Goal: Find specific page/section: Find specific page/section

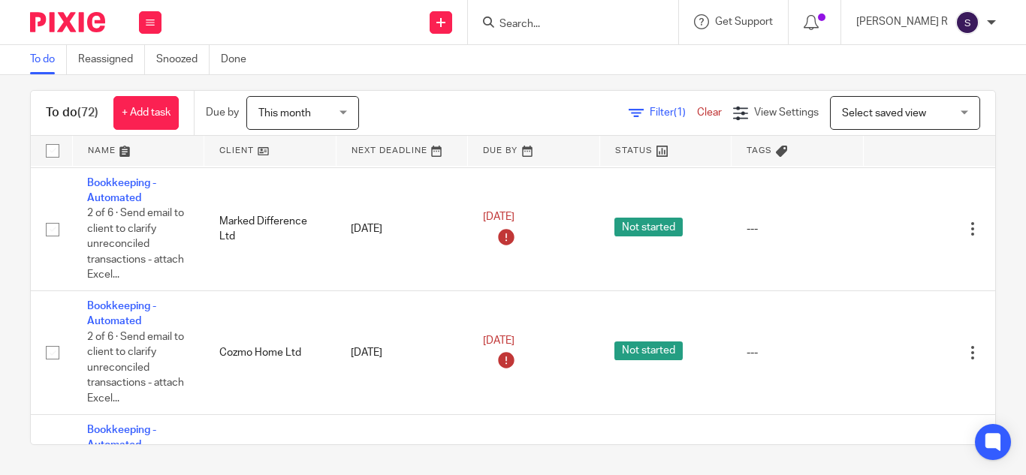
scroll to position [3550, 1]
click at [144, 15] on button at bounding box center [150, 22] width 23 height 23
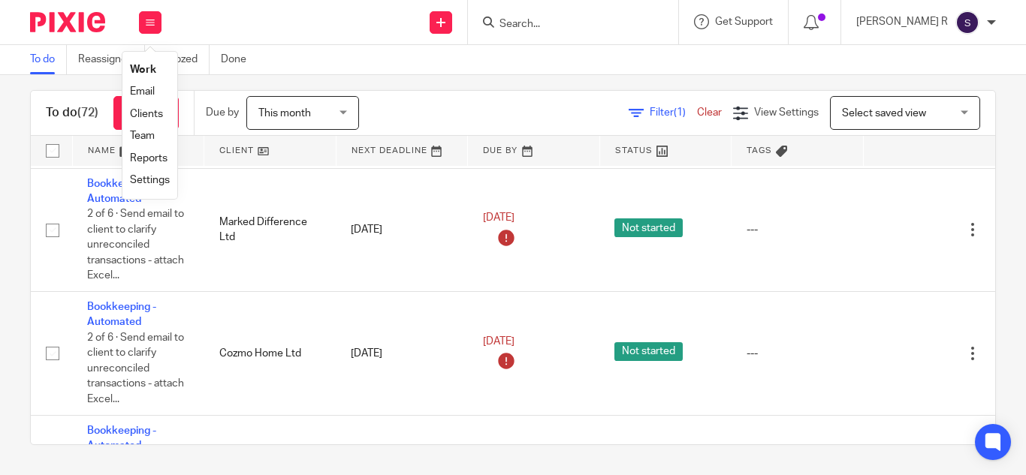
click at [159, 112] on link "Clients" at bounding box center [146, 114] width 33 height 11
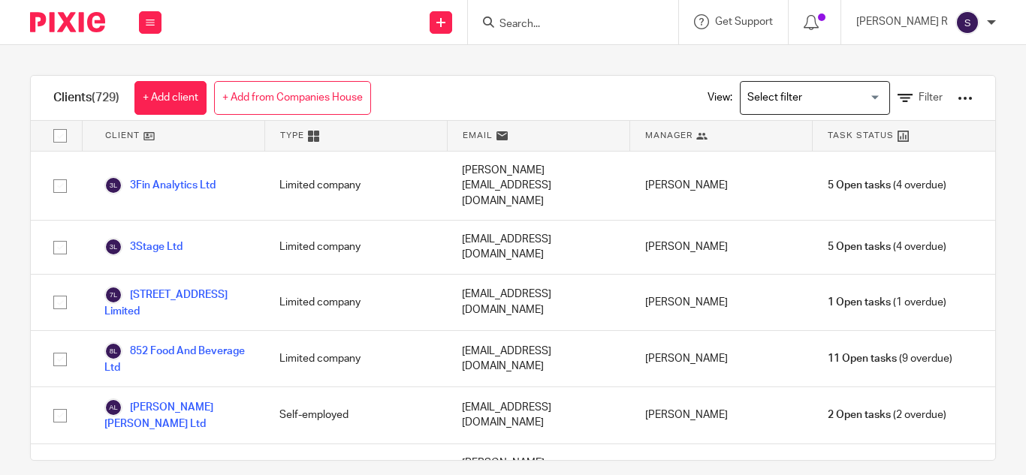
click at [813, 97] on input "Search for option" at bounding box center [811, 98] width 139 height 26
click at [855, 94] on input "Search for option" at bounding box center [811, 98] width 139 height 26
click at [843, 97] on input "Search for option" at bounding box center [811, 98] width 139 height 26
click at [804, 88] on input "Search for option" at bounding box center [811, 98] width 139 height 26
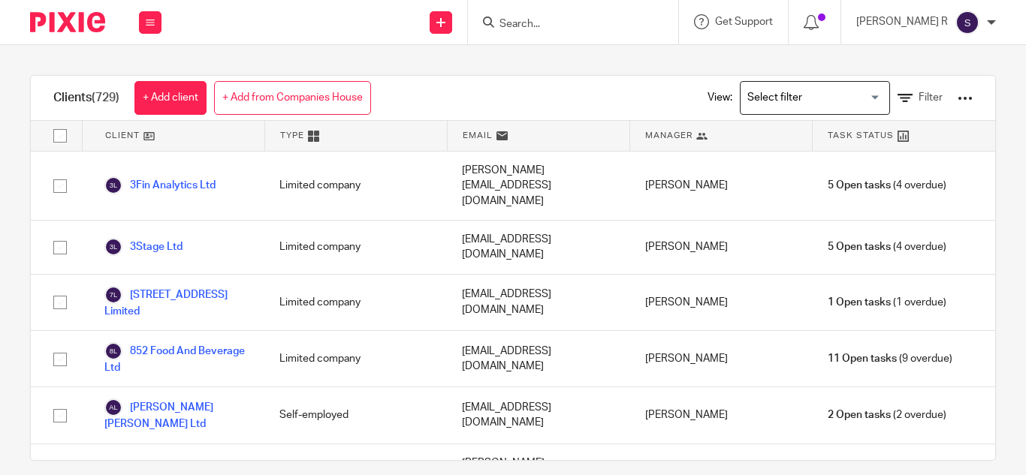
click at [804, 88] on input "Search for option" at bounding box center [811, 98] width 139 height 26
click at [803, 101] on input "Search for option" at bounding box center [811, 98] width 139 height 26
click at [877, 110] on div "View: Loading... Filter" at bounding box center [829, 98] width 288 height 44
click at [884, 89] on div "View: Loading... Filter" at bounding box center [829, 98] width 288 height 44
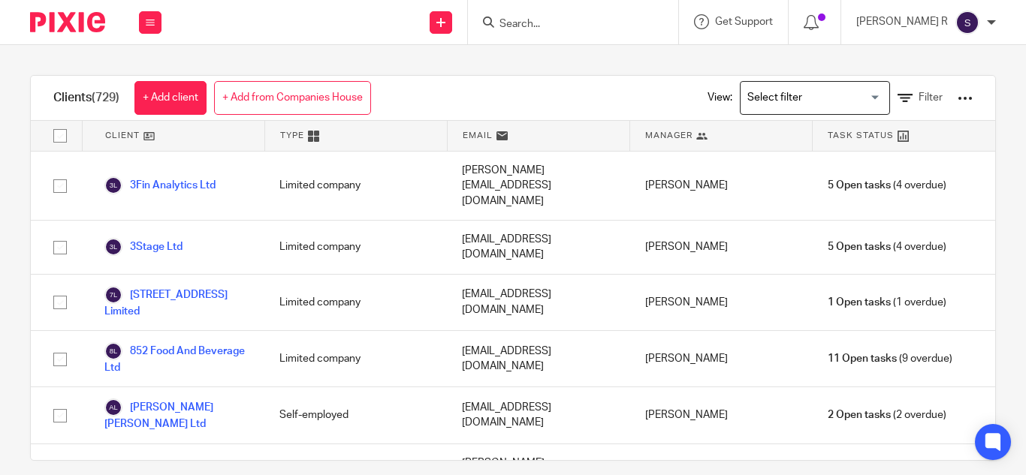
click at [958, 97] on div at bounding box center [965, 98] width 15 height 15
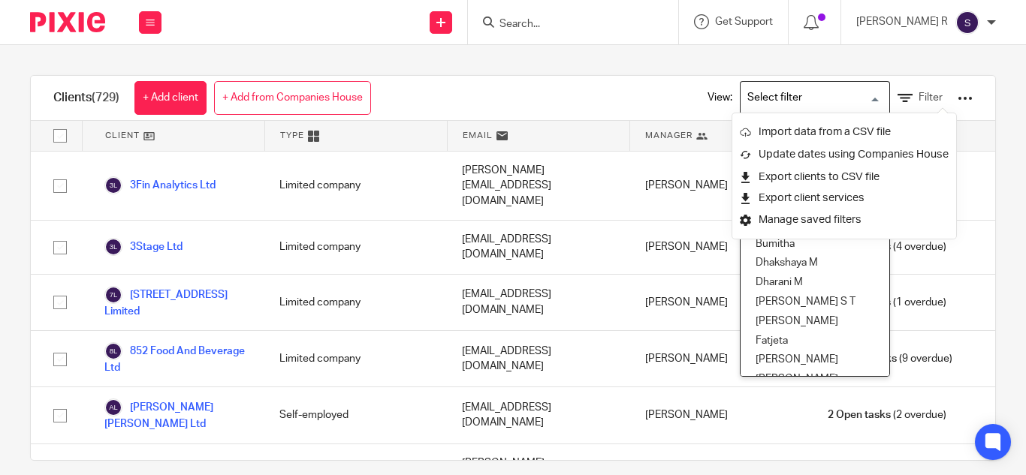
click at [800, 92] on input "Search for option" at bounding box center [811, 98] width 139 height 26
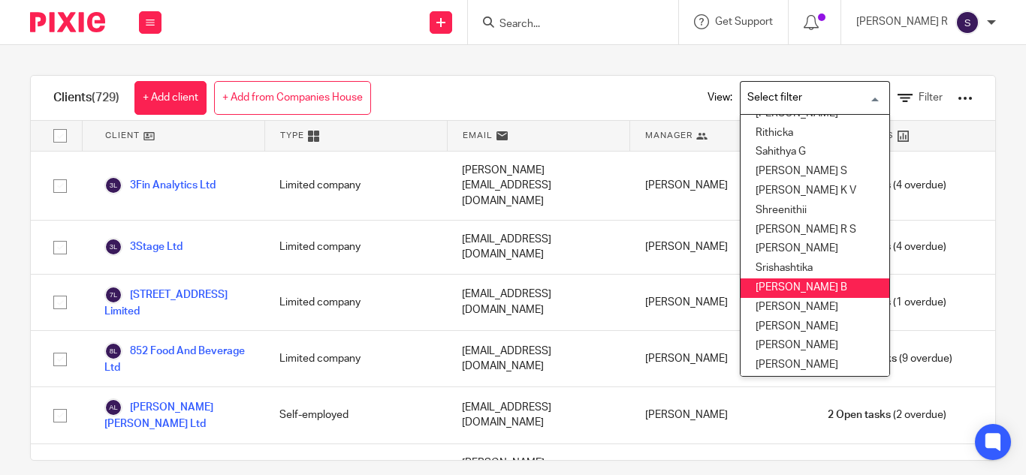
scroll to position [649, 0]
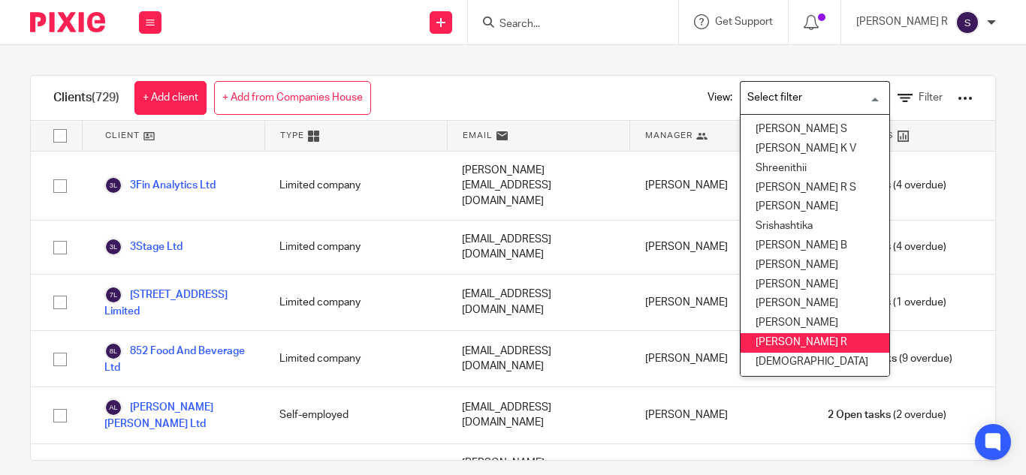
click at [780, 333] on li "[PERSON_NAME] R" at bounding box center [815, 343] width 149 height 20
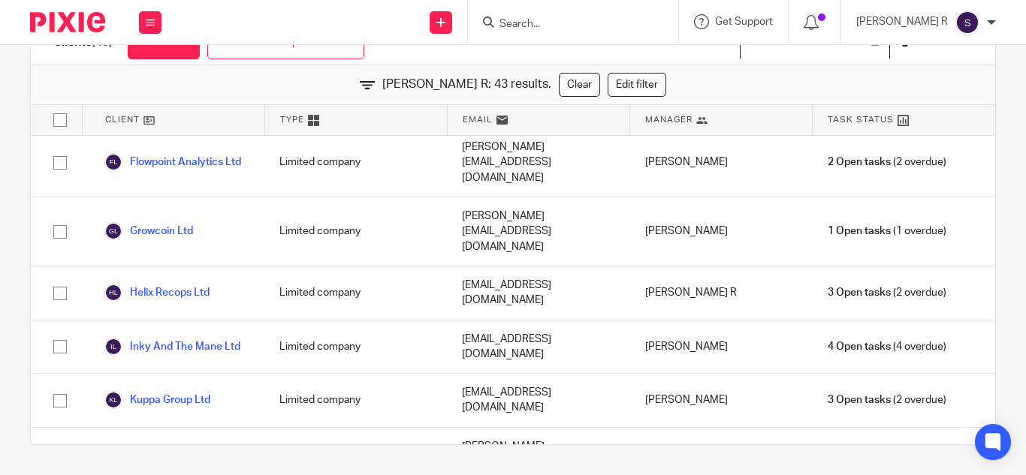
scroll to position [613, 0]
